Goal: Book appointment/travel/reservation

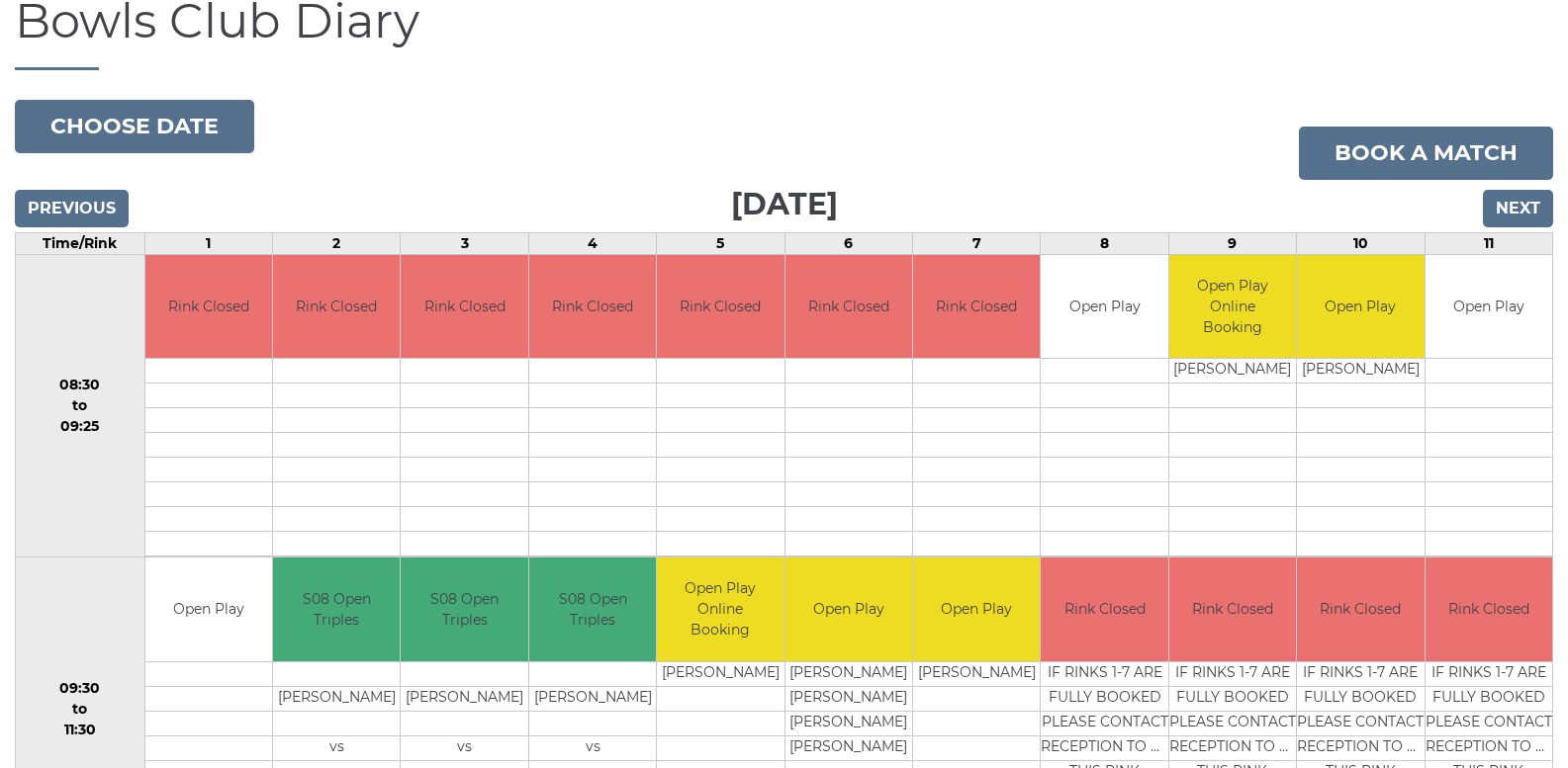
scroll to position [204, 0]
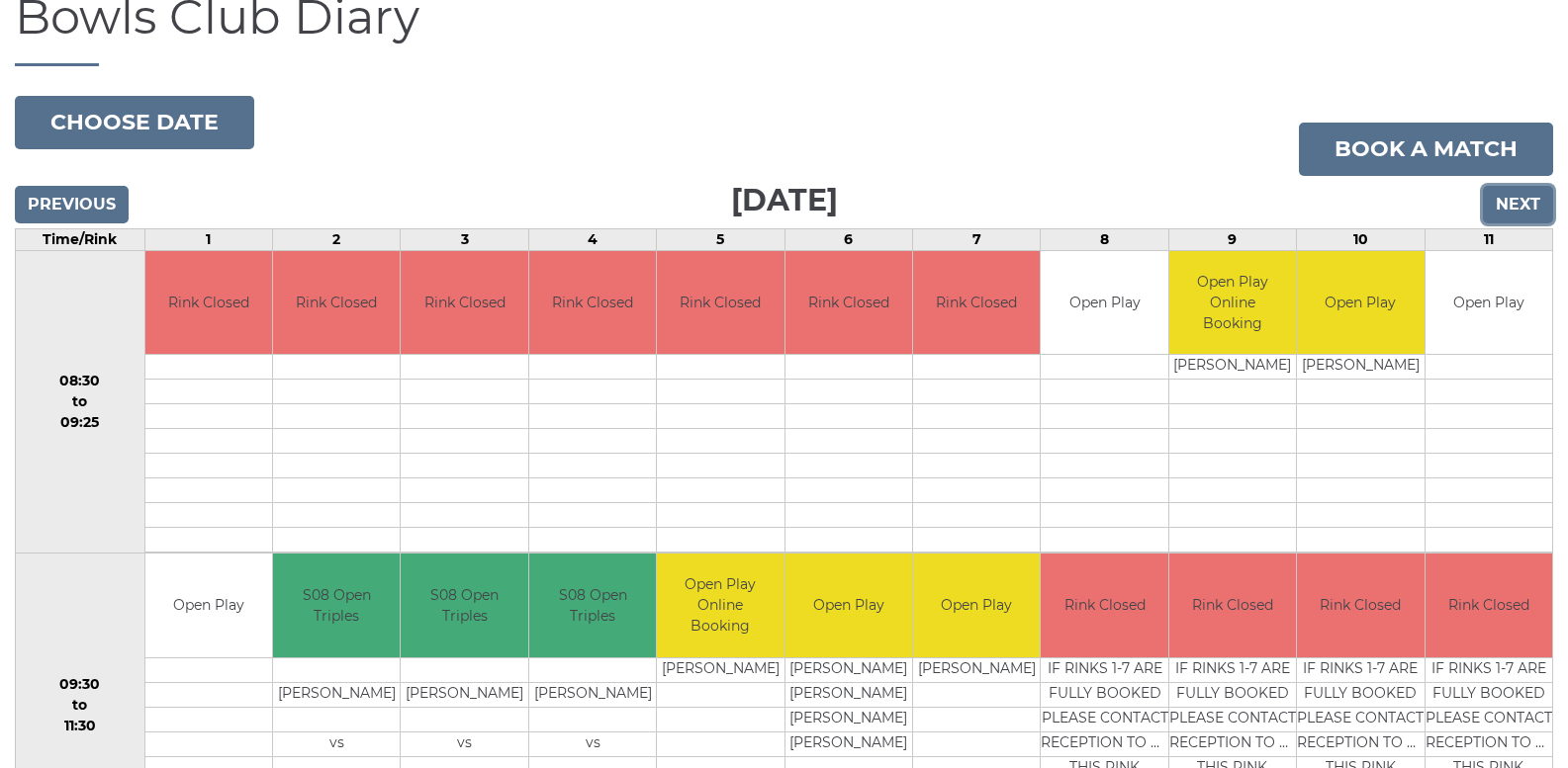
click at [1518, 201] on input "Next" at bounding box center [1517, 205] width 70 height 38
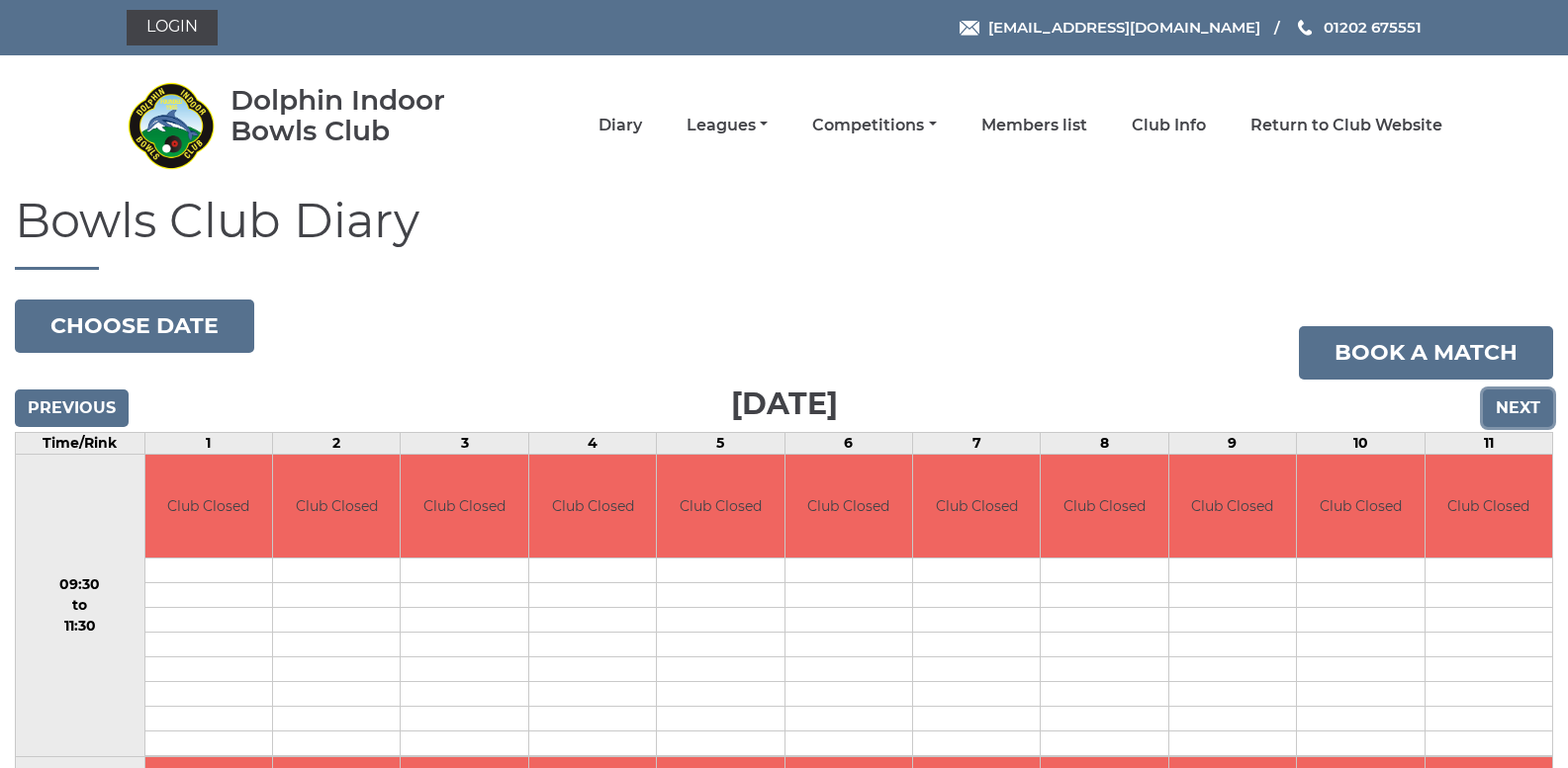
click at [1511, 401] on input "Next" at bounding box center [1517, 408] width 70 height 38
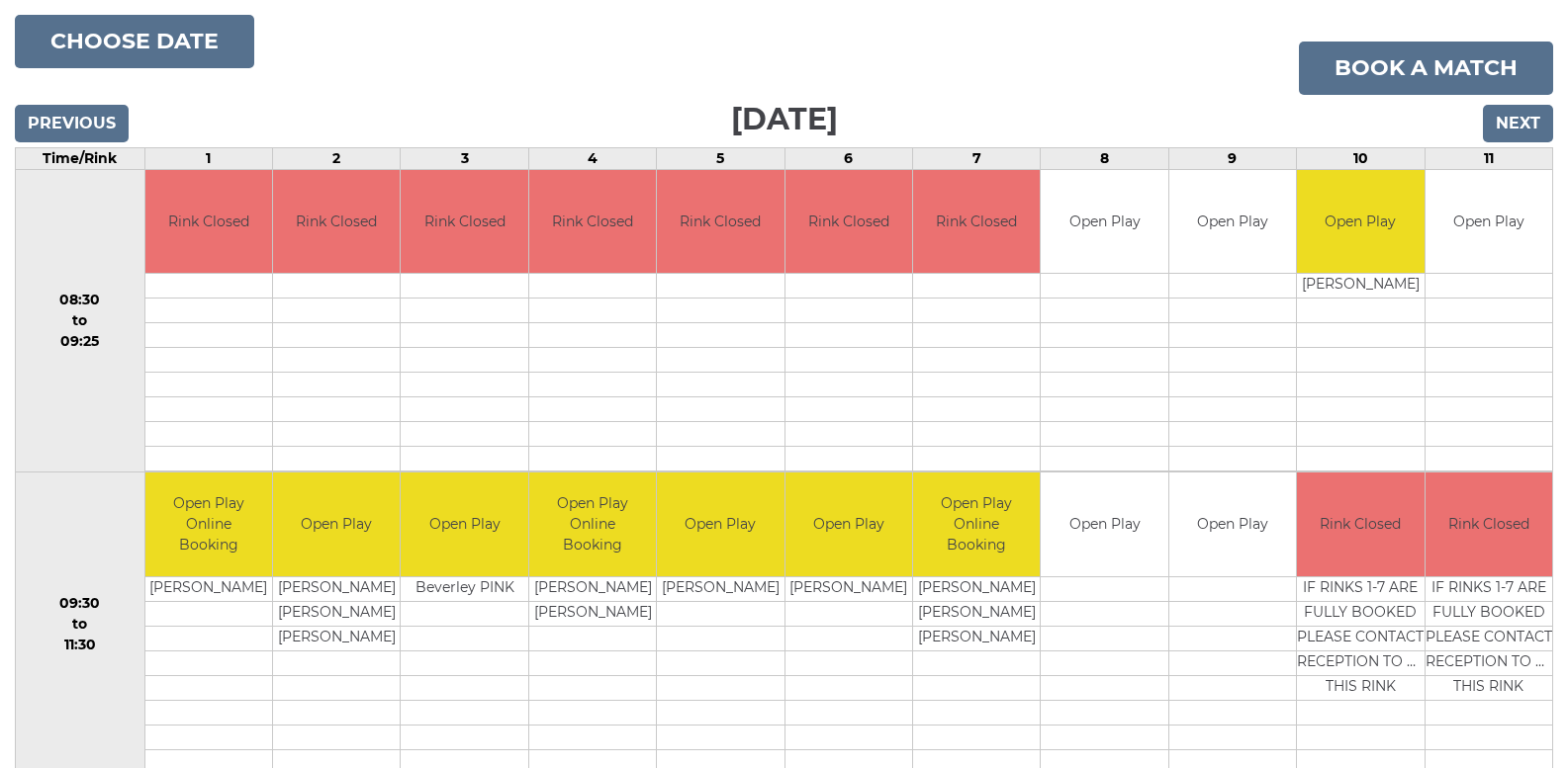
scroll to position [280, 0]
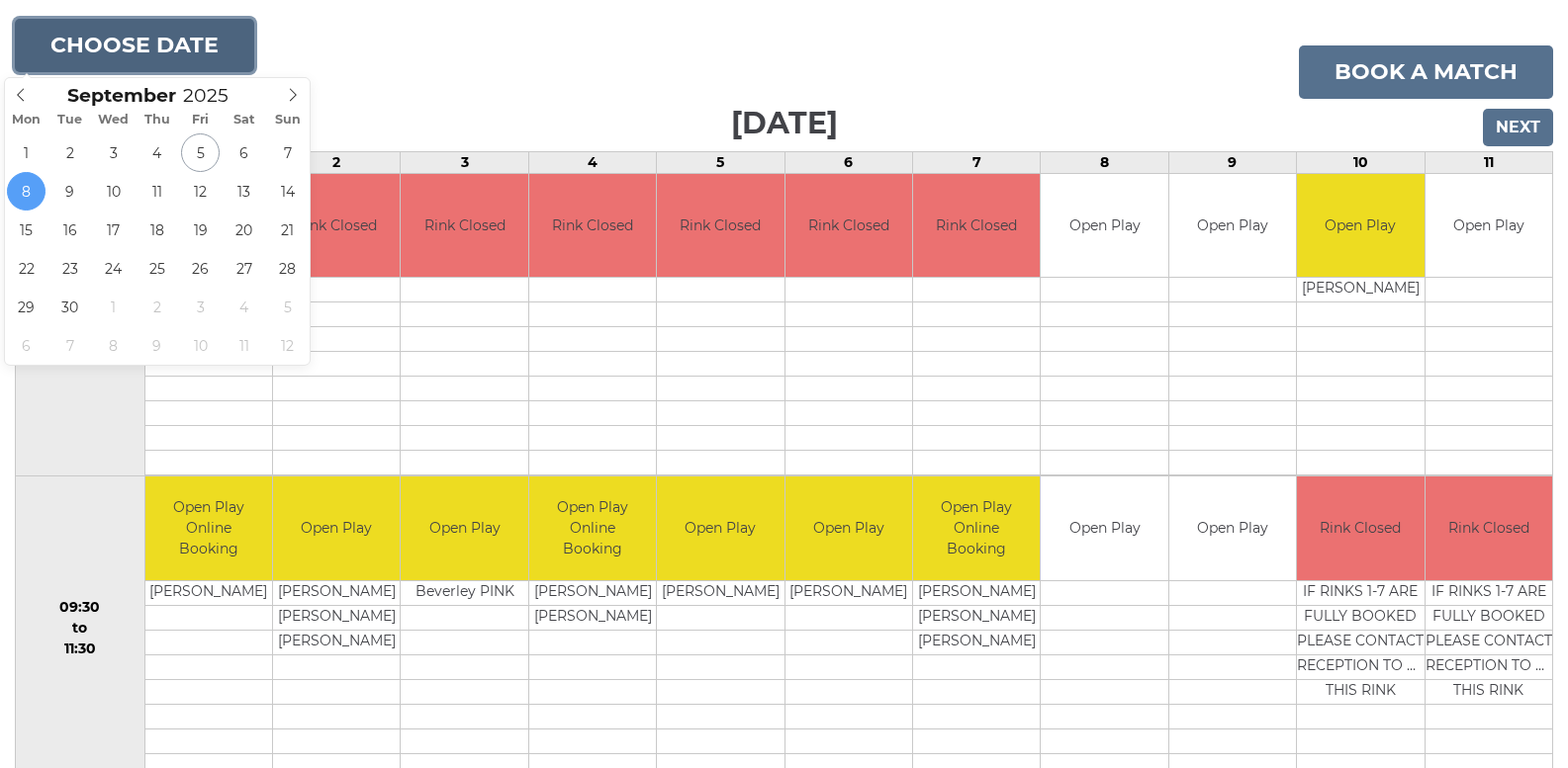
click at [151, 47] on button "Choose date" at bounding box center [134, 46] width 239 height 54
type input "[DATE]"
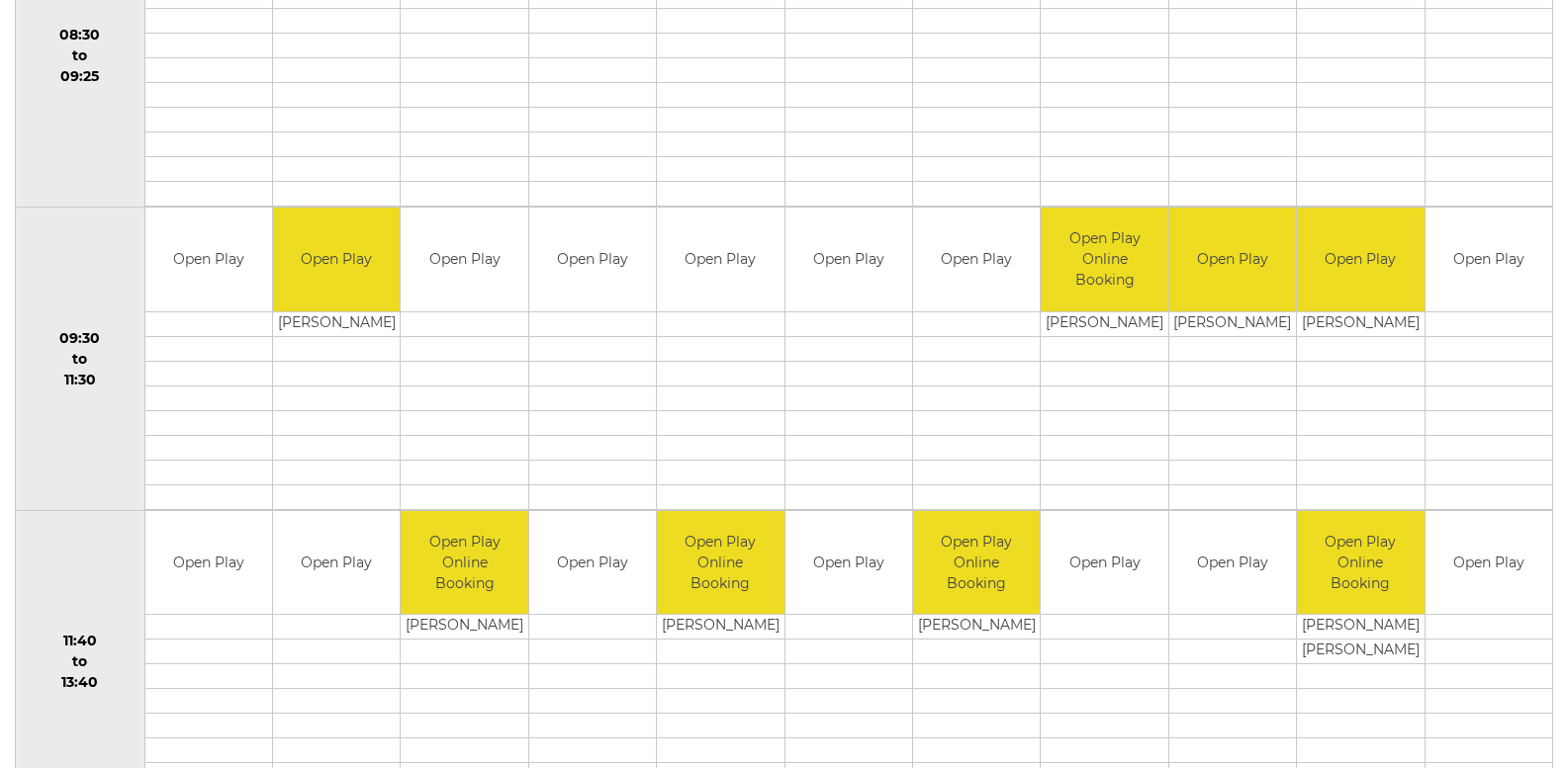
scroll to position [390, 0]
